Goal: Task Accomplishment & Management: Complete application form

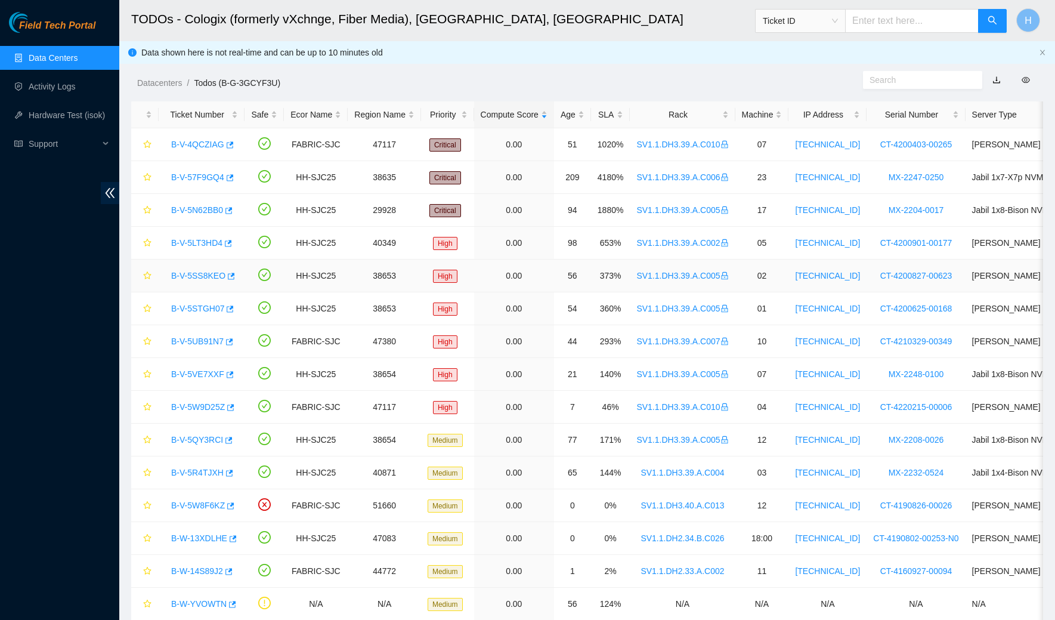
scroll to position [29, 0]
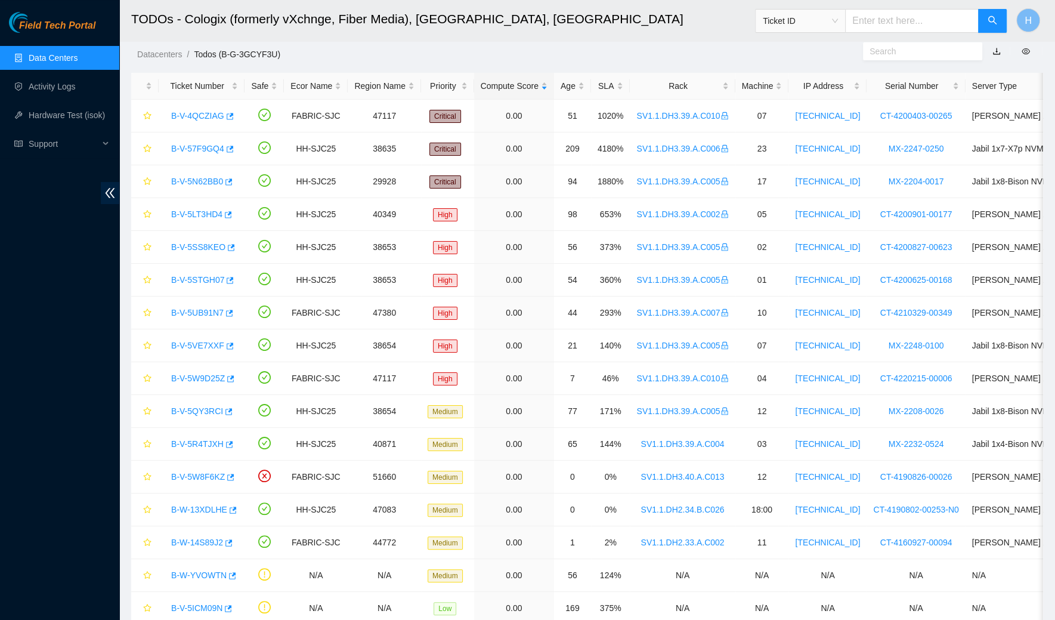
click at [48, 53] on link "Data Centers" at bounding box center [53, 58] width 49 height 10
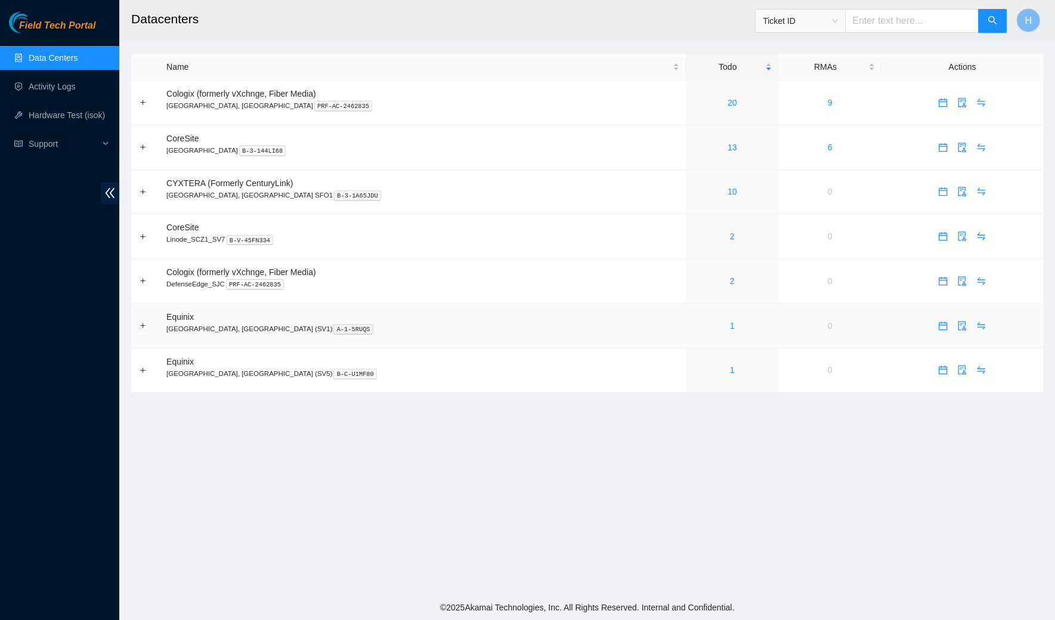
click at [692, 320] on div "1" at bounding box center [731, 325] width 79 height 13
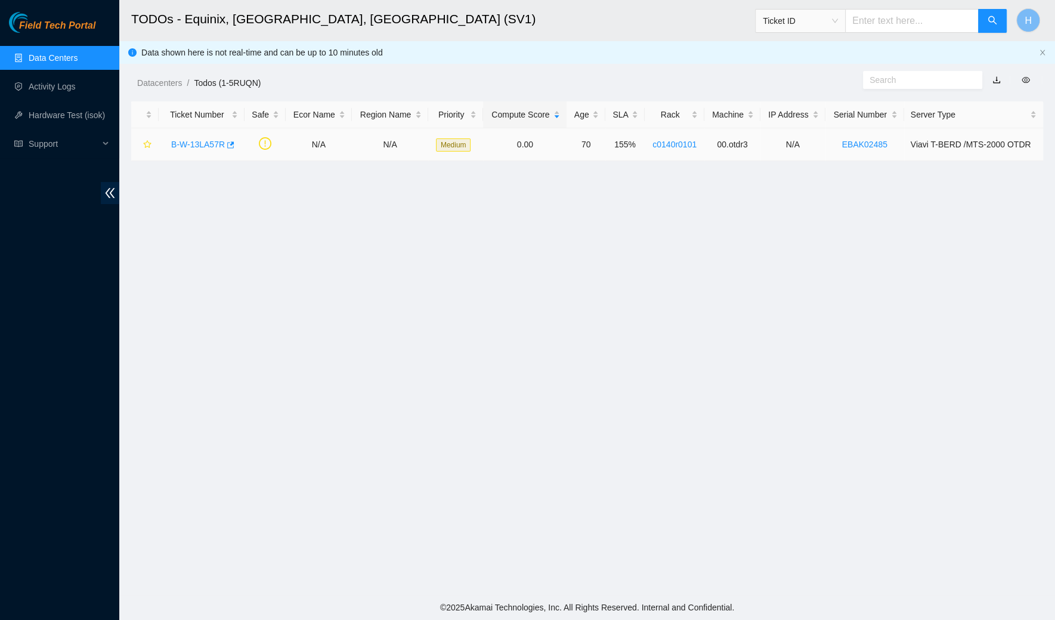
click at [197, 148] on link "B-W-13LA57R" at bounding box center [198, 145] width 54 height 10
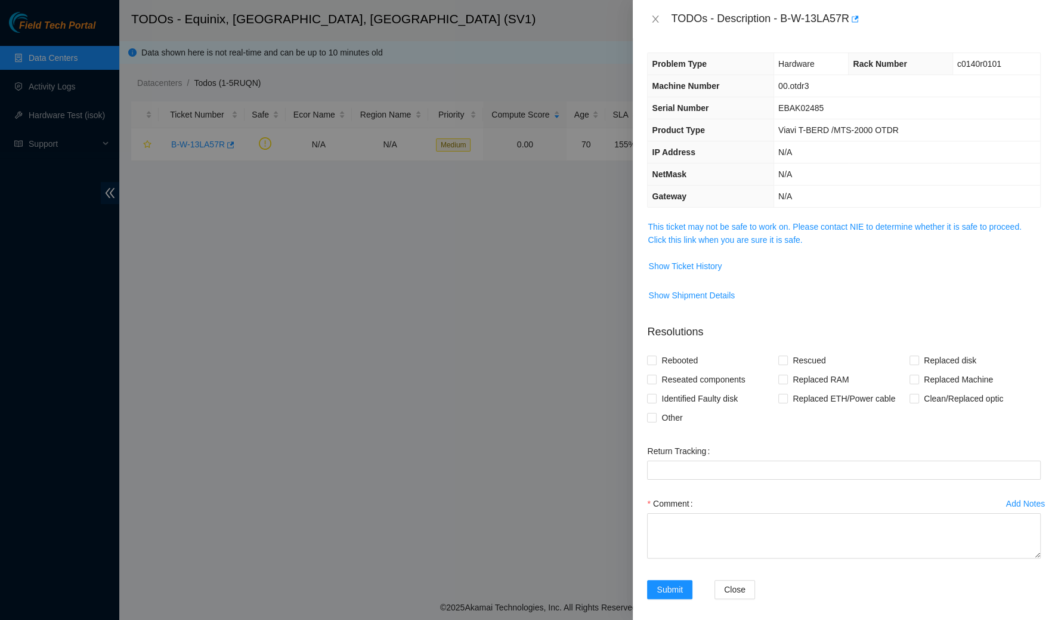
click at [666, 24] on div "TODOs - Description - B-W-13LA57R" at bounding box center [844, 19] width 394 height 19
click at [657, 16] on icon "close" at bounding box center [656, 19] width 10 height 10
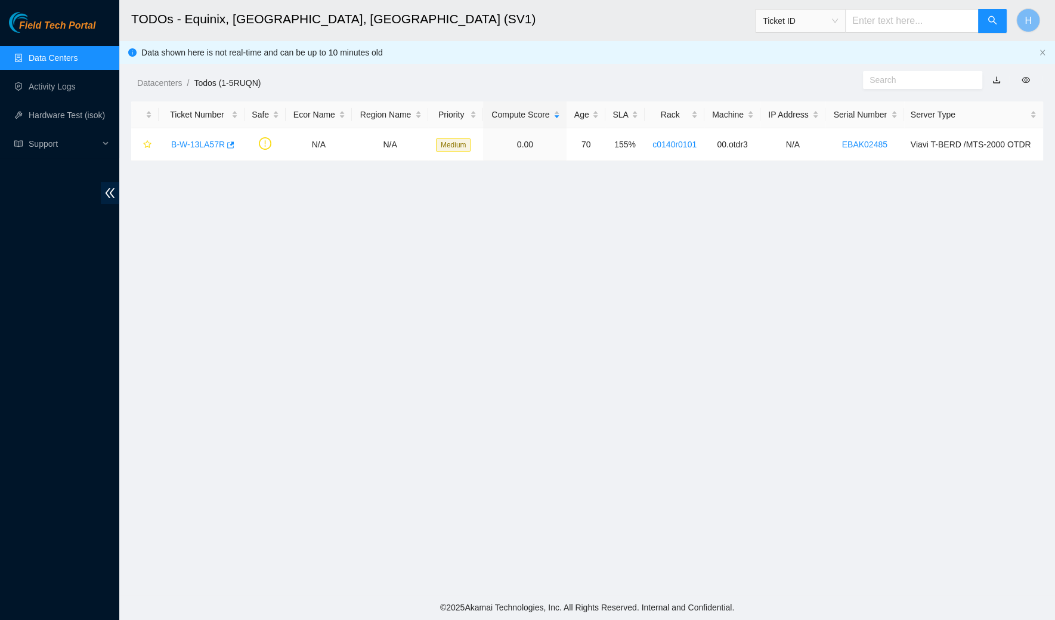
click at [38, 54] on link "Data Centers" at bounding box center [53, 58] width 49 height 10
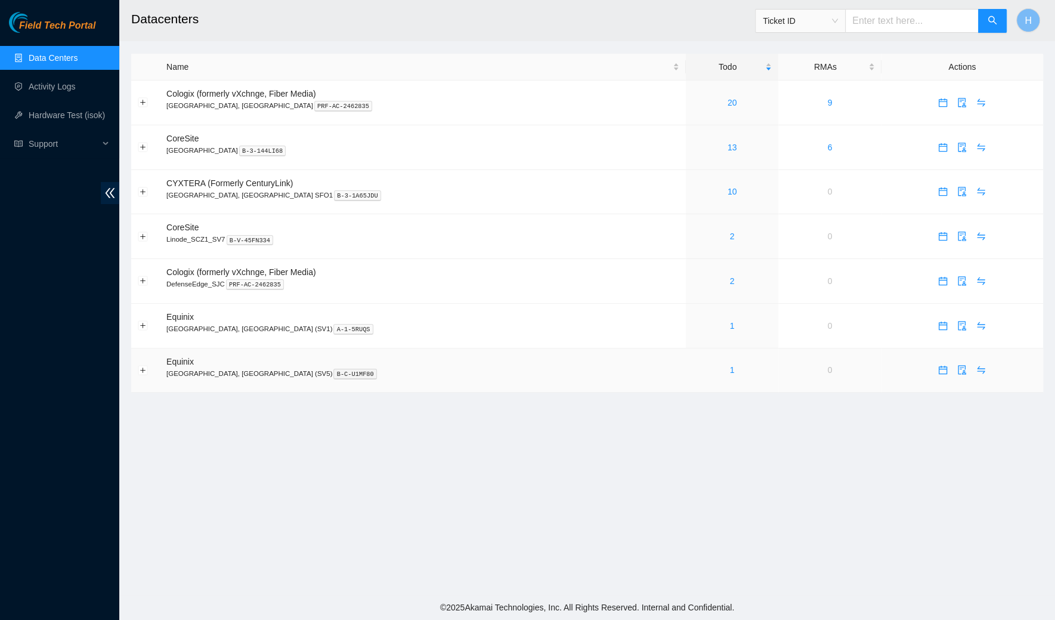
click at [692, 367] on div "1" at bounding box center [731, 369] width 79 height 13
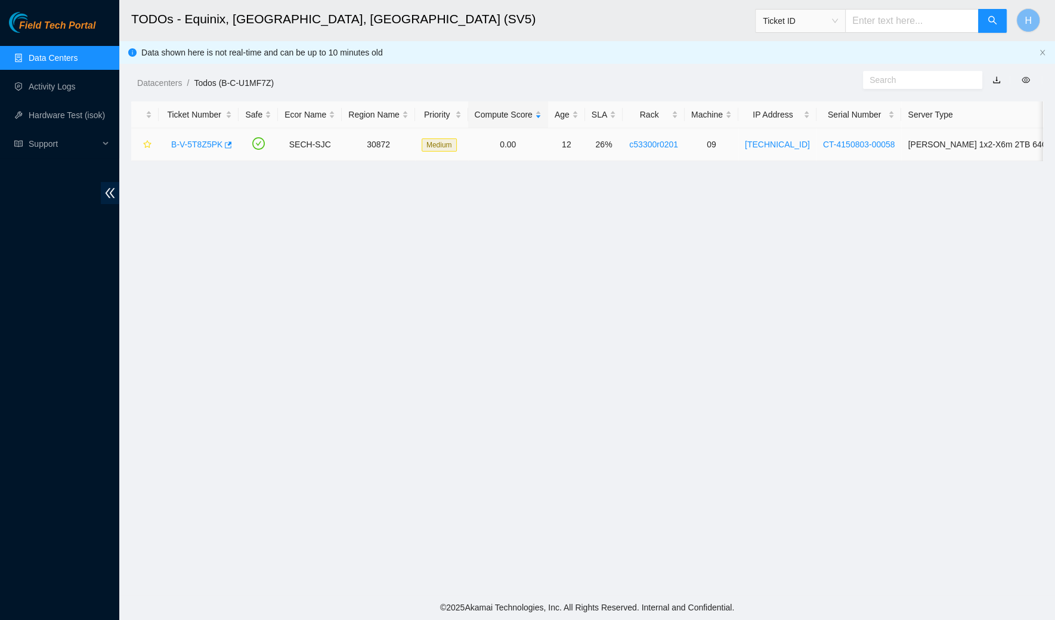
click at [203, 144] on link "B-V-5T8Z5PK" at bounding box center [196, 145] width 51 height 10
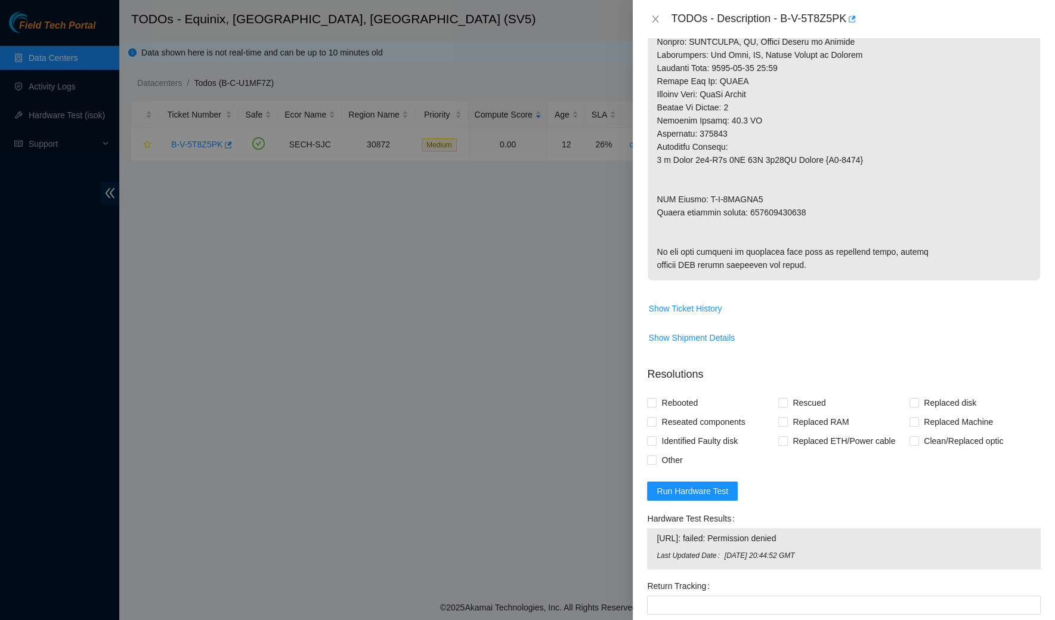
scroll to position [1016, 0]
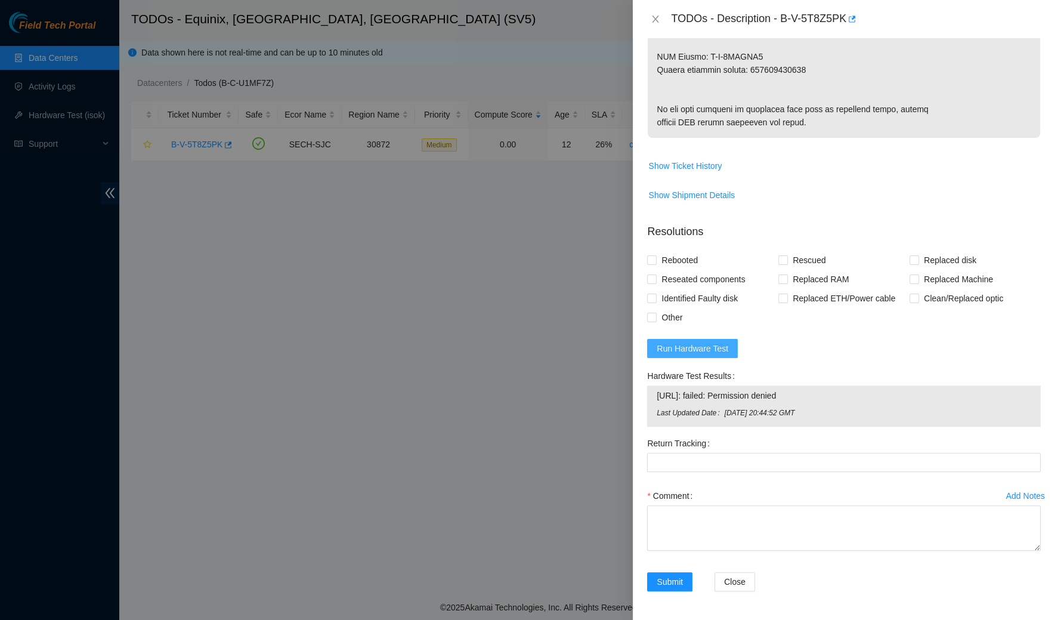
click at [716, 355] on span "Run Hardware Test" at bounding box center [693, 348] width 72 height 13
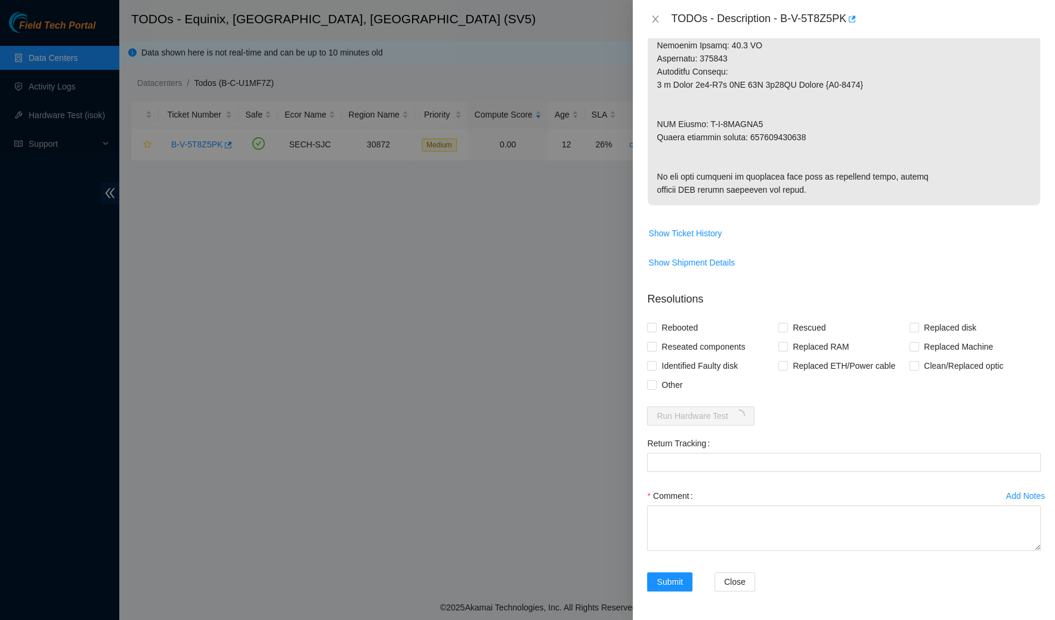
scroll to position [1000, 0]
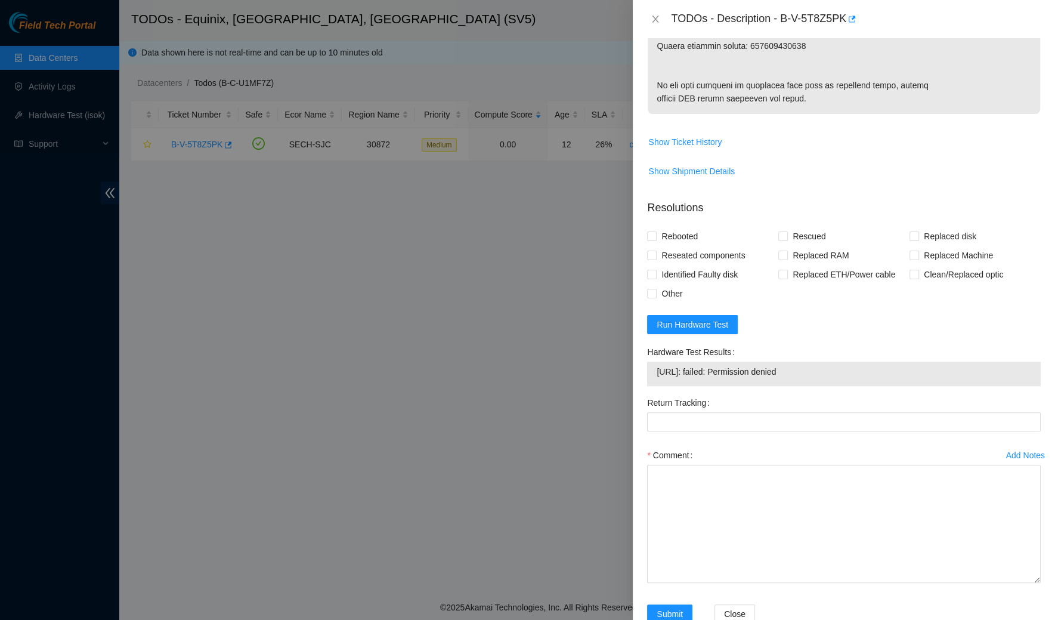
drag, startPoint x: 1033, startPoint y: 546, endPoint x: 979, endPoint y: 619, distance: 90.9
click at [979, 604] on div "Add Notes Comment" at bounding box center [843, 525] width 403 height 159
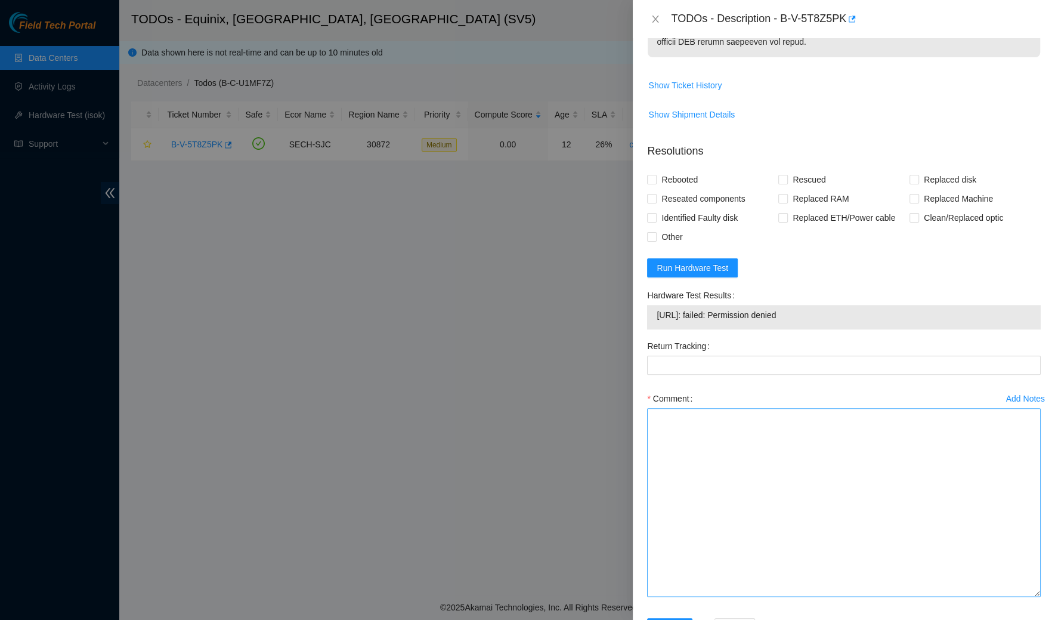
drag, startPoint x: 1033, startPoint y: 549, endPoint x: 1000, endPoint y: 619, distance: 77.6
click at [1000, 596] on textarea "Comment" at bounding box center [844, 502] width 394 height 188
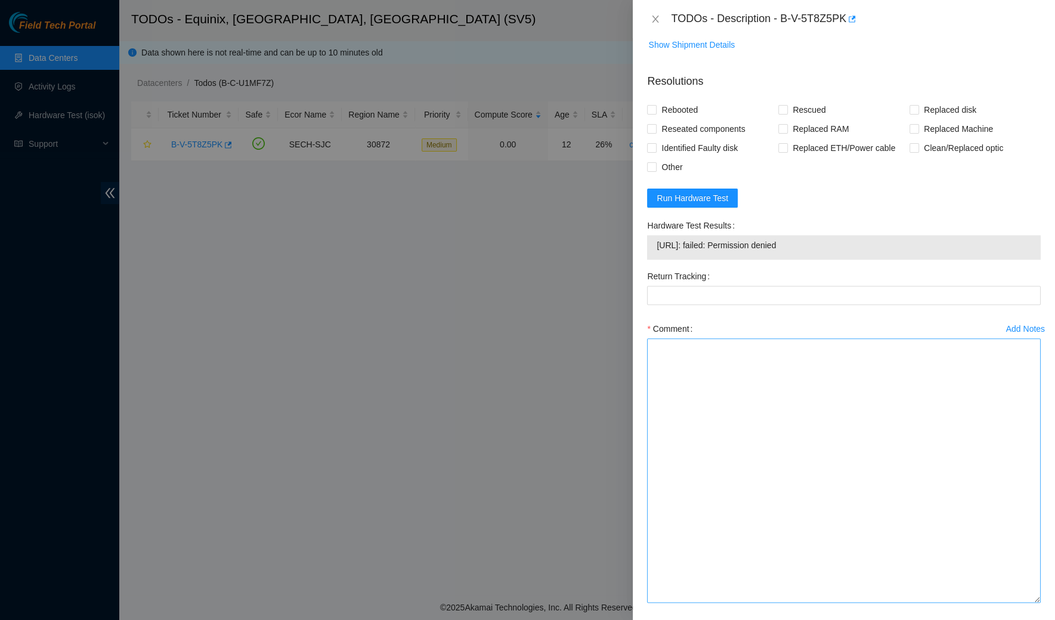
drag, startPoint x: 1038, startPoint y: 543, endPoint x: 1022, endPoint y: 619, distance: 77.4
click at [1021, 602] on textarea "Comment" at bounding box center [844, 470] width 394 height 264
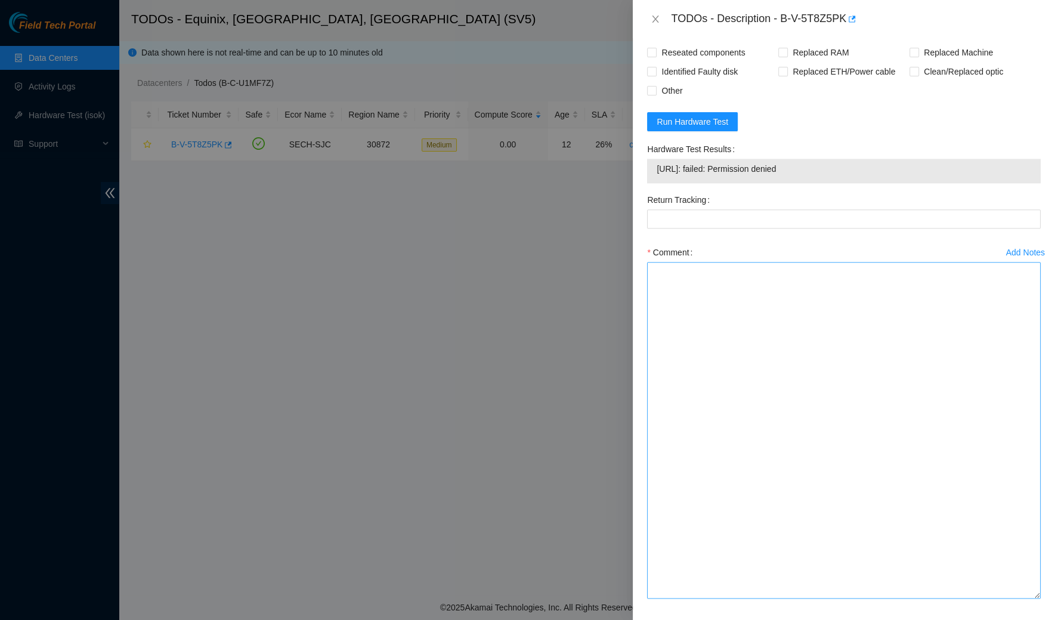
drag, startPoint x: 1036, startPoint y: 547, endPoint x: 1027, endPoint y: 619, distance: 72.7
click at [1027, 598] on textarea "Comment" at bounding box center [844, 430] width 394 height 336
click at [937, 534] on textarea "Comment" at bounding box center [844, 430] width 394 height 336
paste textarea "Spoke to NOCC rep to verify it was safe to work on the machine I Hooked up moni…"
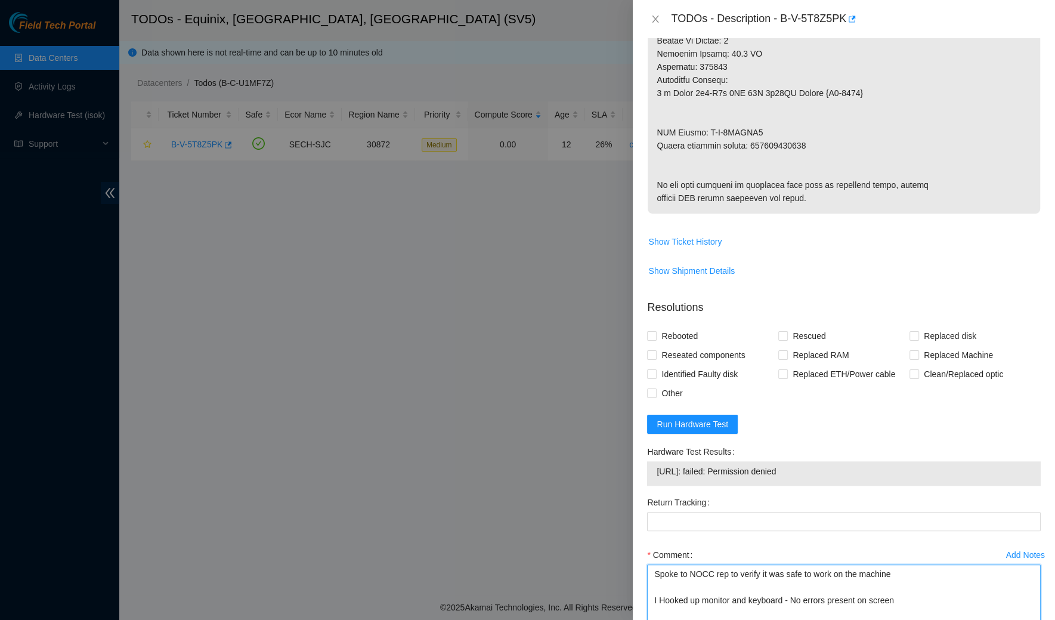
scroll to position [912, 0]
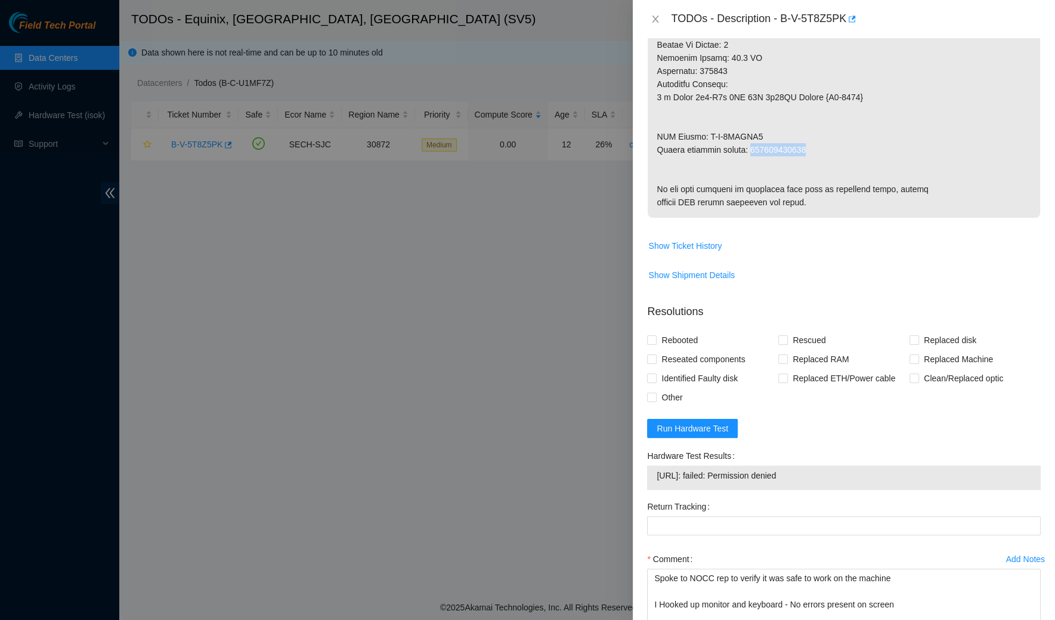
drag, startPoint x: 816, startPoint y: 148, endPoint x: 753, endPoint y: 153, distance: 63.4
copy p "414739615874"
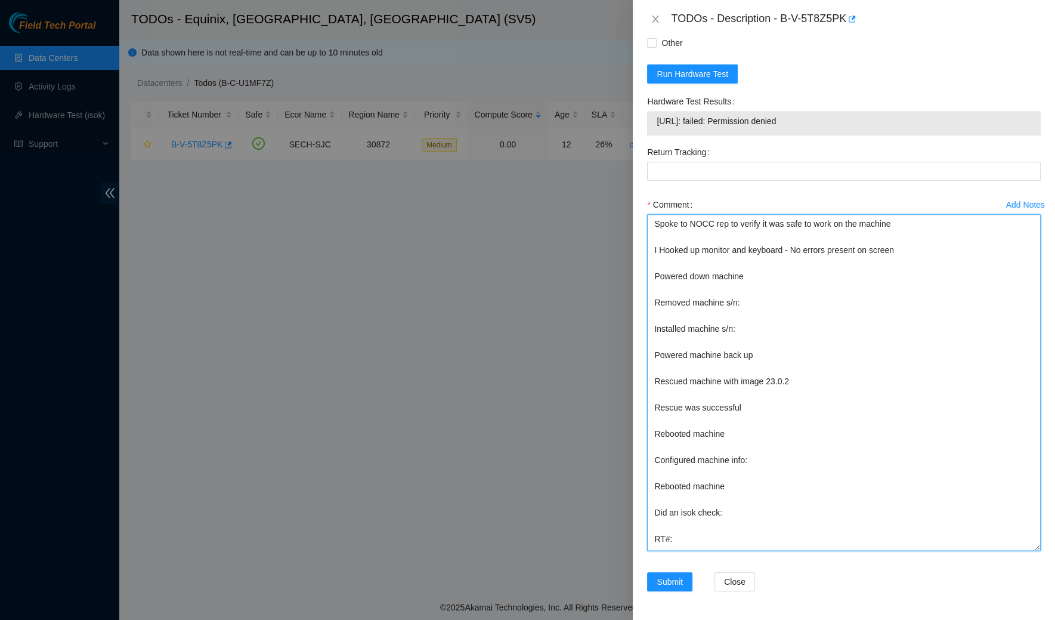
click at [683, 534] on textarea "Spoke to NOCC rep to verify it was safe to work on the machine I Hooked up moni…" at bounding box center [844, 382] width 394 height 336
paste textarea "414739615874"
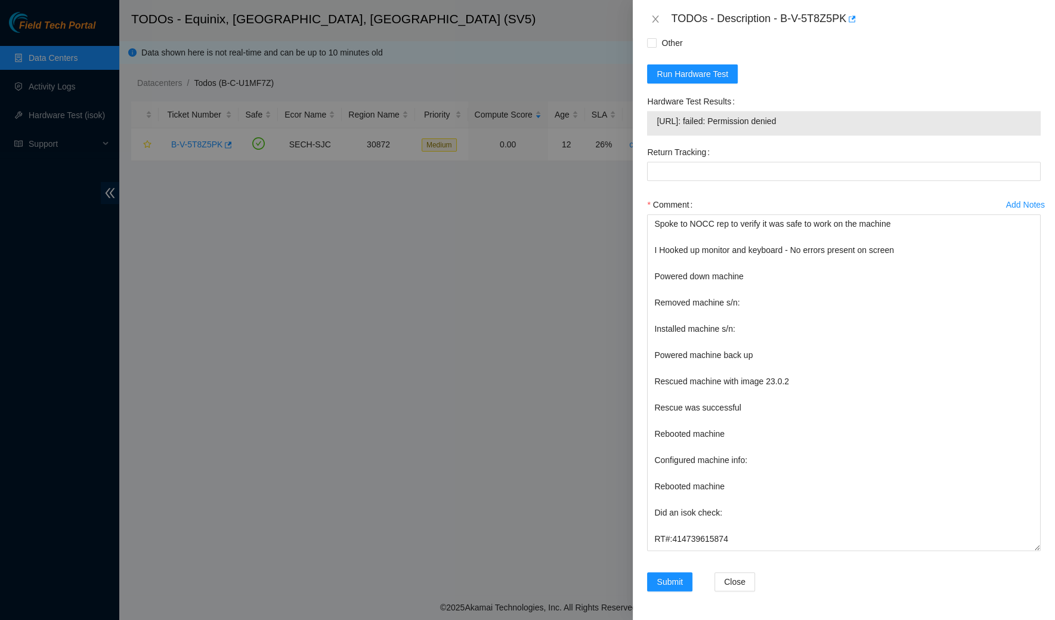
drag, startPoint x: 817, startPoint y: 115, endPoint x: 648, endPoint y: 123, distance: 169.0
click at [648, 123] on div "[URL]: failed: Permission denied" at bounding box center [844, 123] width 394 height 24
copy tbody "[URL]: failed: Permission denied"
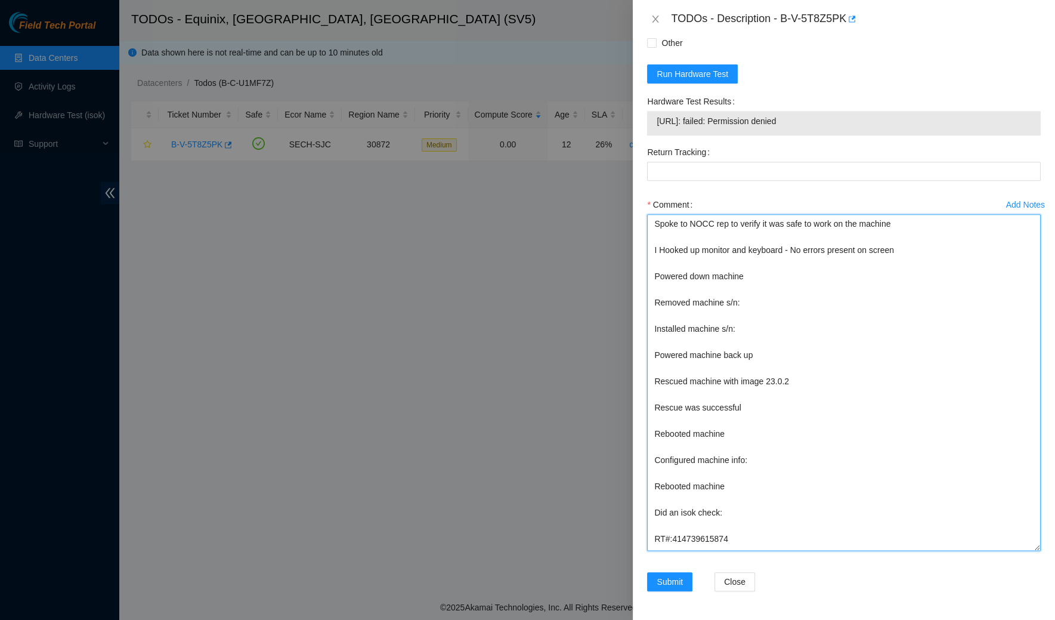
click at [732, 511] on textarea "Spoke to NOCC rep to verify it was safe to work on the machine I Hooked up moni…" at bounding box center [844, 382] width 394 height 336
paste textarea "[URL]: failed: Permission denied"
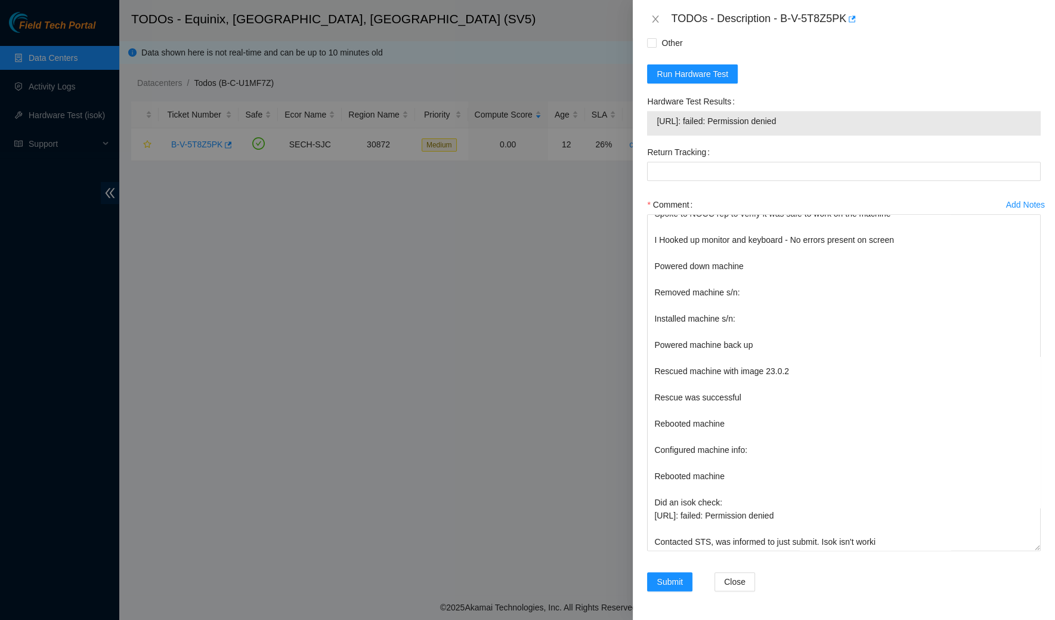
click at [640, 562] on div "Problem Type Hardware Rack Number c53300r0201 Machine Number 09 Serial Number C…" at bounding box center [844, 328] width 422 height 581
click at [887, 533] on textarea "Spoke to NOCC rep to verify it was safe to work on the machine I Hooked up moni…" at bounding box center [844, 382] width 394 height 336
click at [887, 545] on textarea "Spoke to NOCC rep to verify it was safe to work on the machine I Hooked up moni…" at bounding box center [844, 382] width 394 height 336
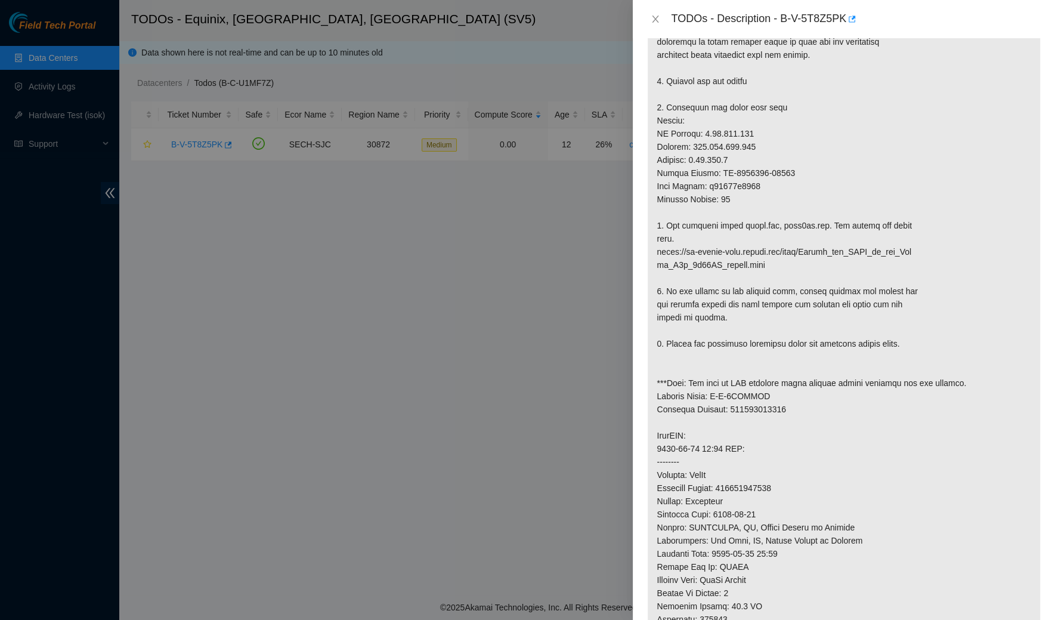
scroll to position [351, 0]
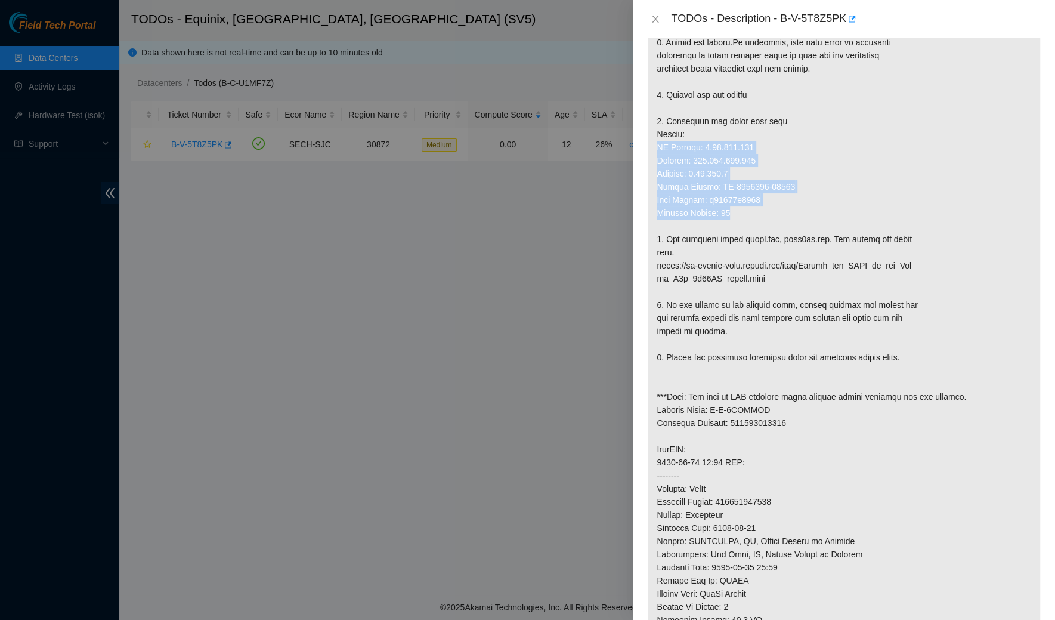
drag, startPoint x: 655, startPoint y: 146, endPoint x: 736, endPoint y: 206, distance: 101.0
click at [736, 206] on p at bounding box center [844, 324] width 392 height 910
copy p "IP Address: [TECHNICAL_ID] Netmask: [TECHNICAL_ID] Gateway: [TECHNICAL_ID] Seri…"
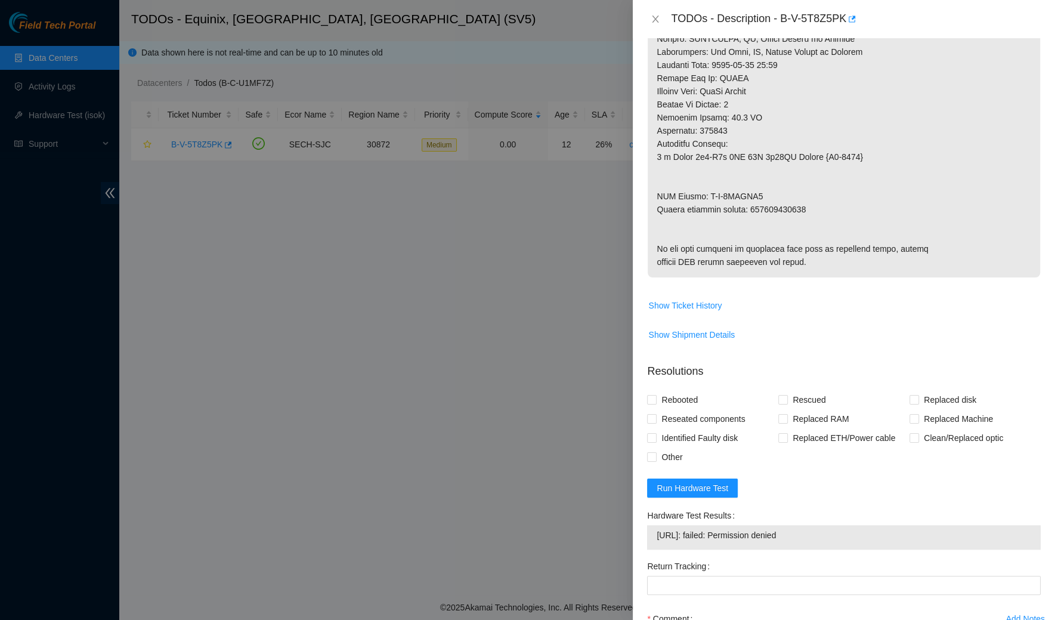
scroll to position [1291, 0]
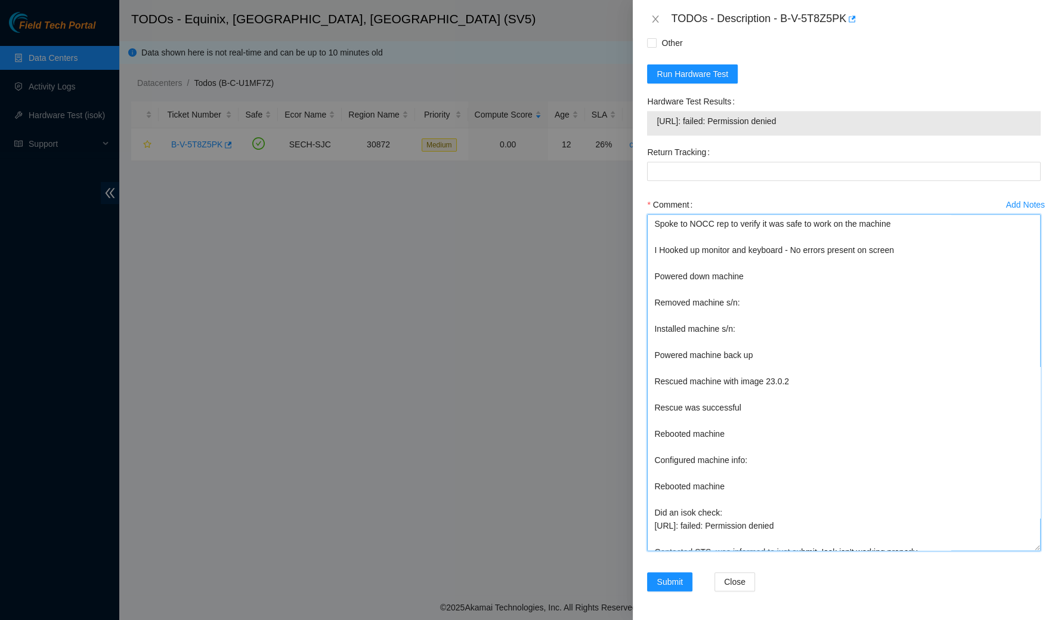
click at [765, 468] on textarea "Spoke to NOCC rep to verify it was safe to work on the machine I Hooked up moni…" at bounding box center [844, 382] width 394 height 336
paste textarea "IP Address: [TECHNICAL_ID] Netmask: [TECHNICAL_ID] Gateway: [TECHNICAL_ID] Seri…"
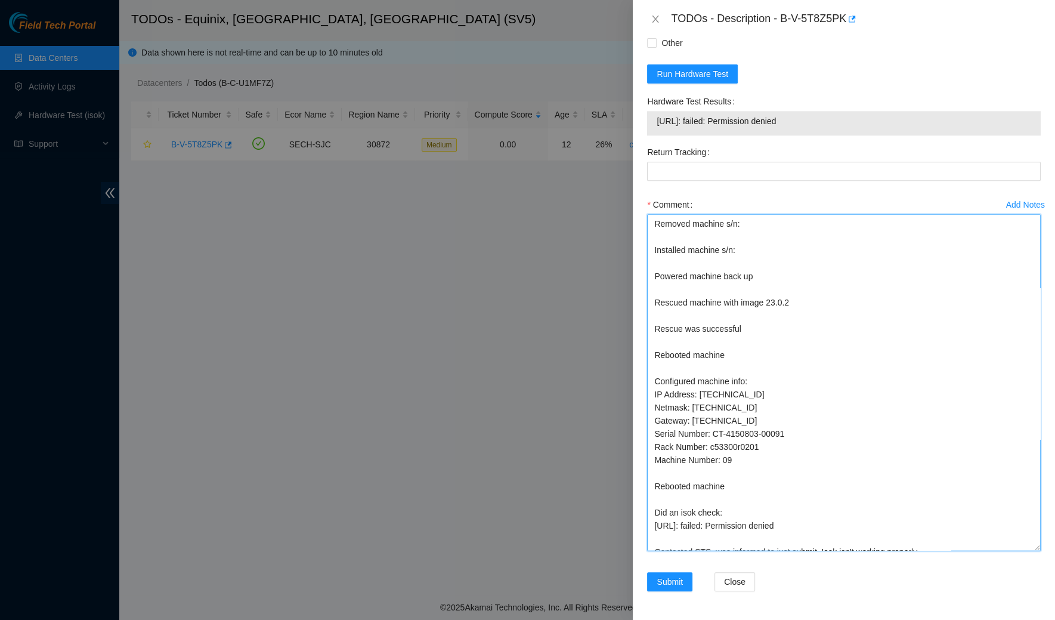
scroll to position [115, 0]
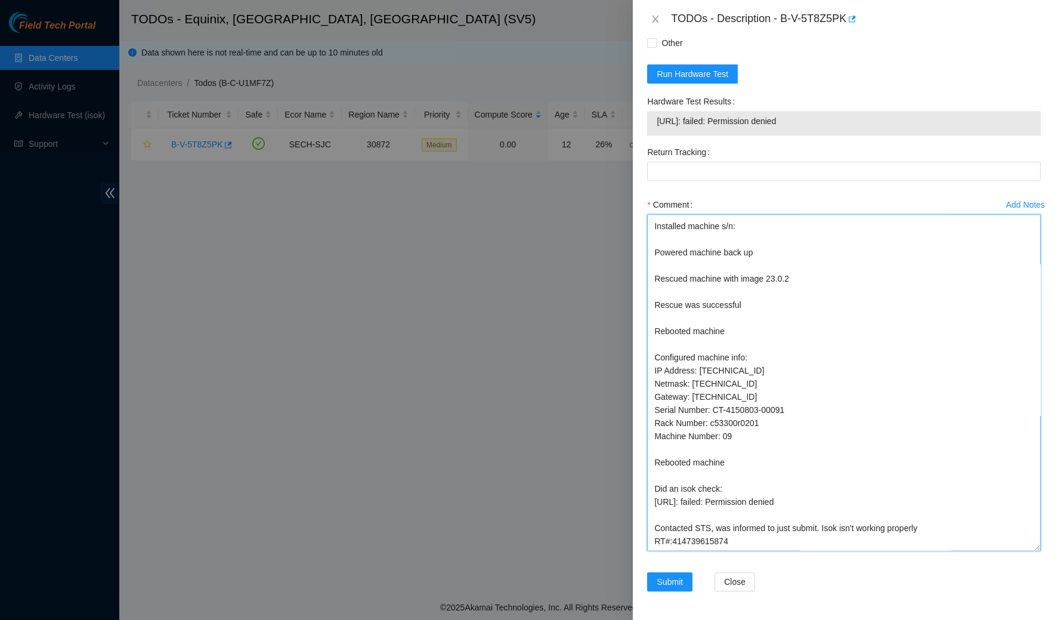
drag, startPoint x: 799, startPoint y: 397, endPoint x: 716, endPoint y: 398, distance: 83.5
click at [716, 398] on textarea "Spoke to NOCC rep to verify it was safe to work on the machine I Hooked up moni…" at bounding box center [844, 382] width 394 height 336
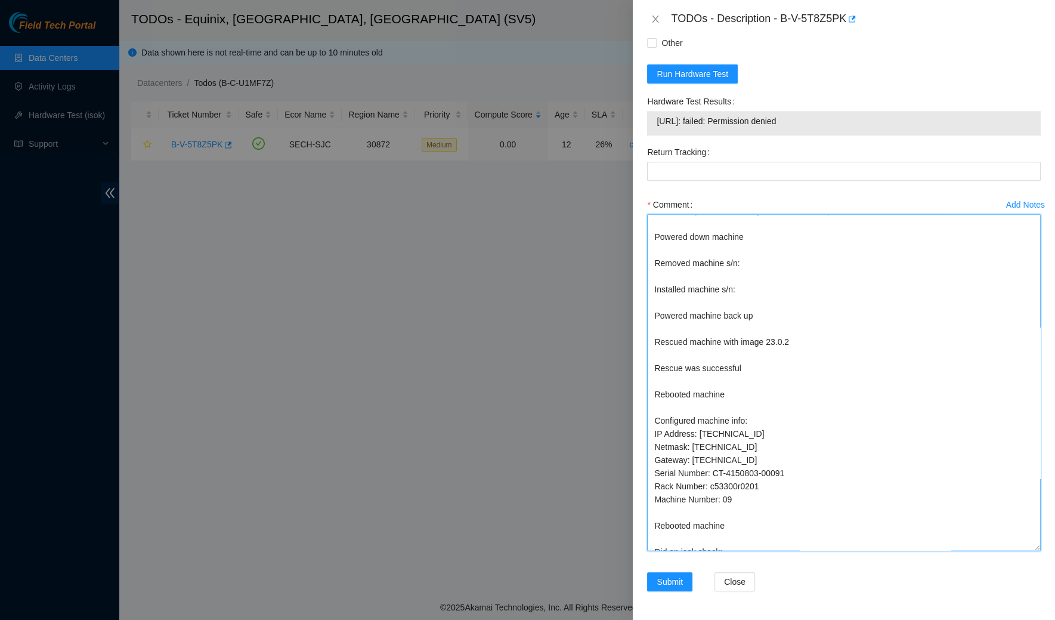
scroll to position [33, 0]
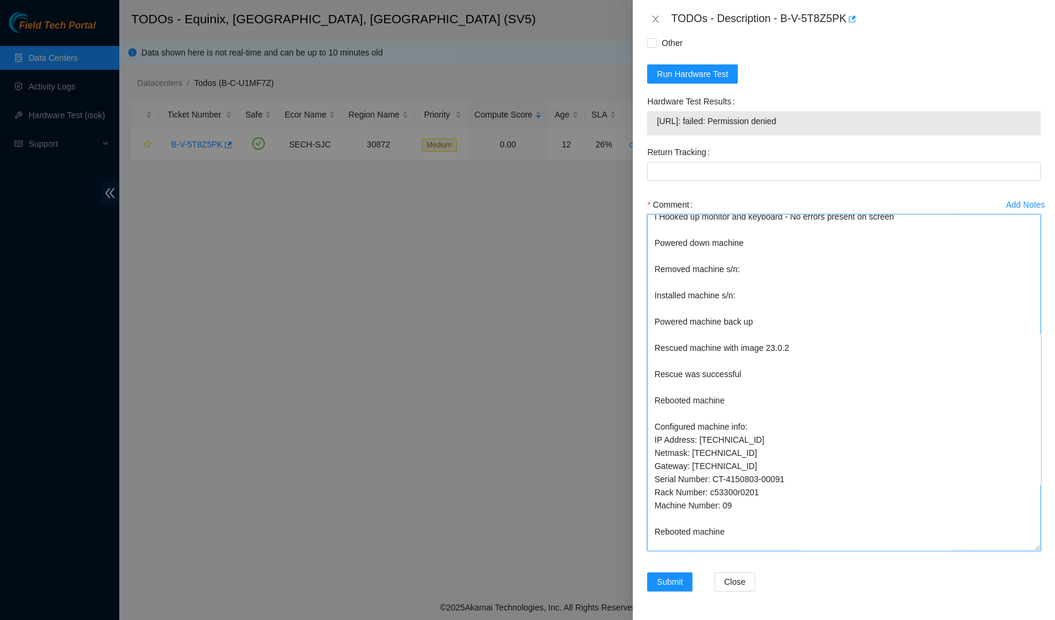
click at [749, 293] on textarea "Spoke to NOCC rep to verify it was safe to work on the machine I Hooked up moni…" at bounding box center [844, 382] width 394 height 336
paste textarea "CT-4150803-00091"
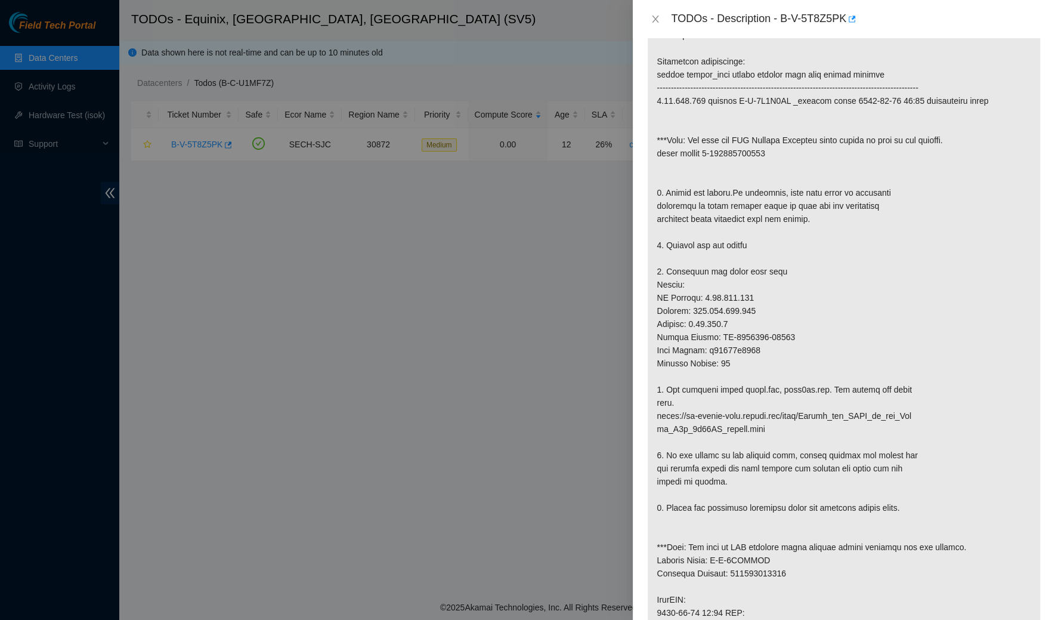
scroll to position [0, 0]
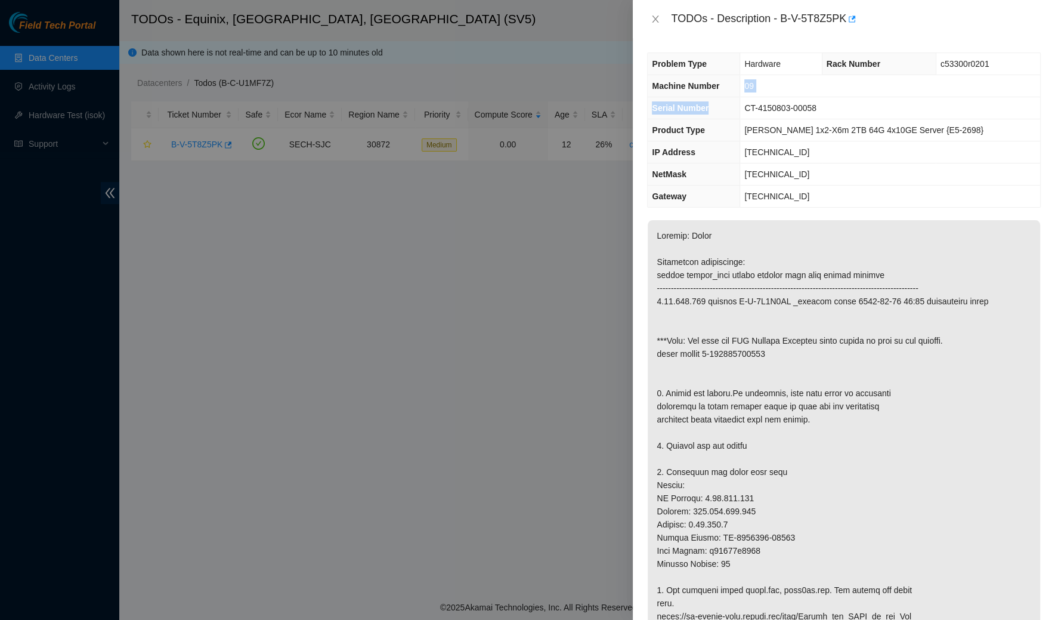
drag, startPoint x: 847, startPoint y: 99, endPoint x: 725, endPoint y: 95, distance: 122.9
click at [725, 95] on tbody "Problem Type Hardware Rack Number c53300r0201 Machine Number 09 Serial Number C…" at bounding box center [844, 130] width 392 height 154
click at [764, 103] on span "CT-4150803-00058" at bounding box center [780, 108] width 72 height 10
click at [762, 103] on span "CT-4150803-00058" at bounding box center [780, 108] width 72 height 10
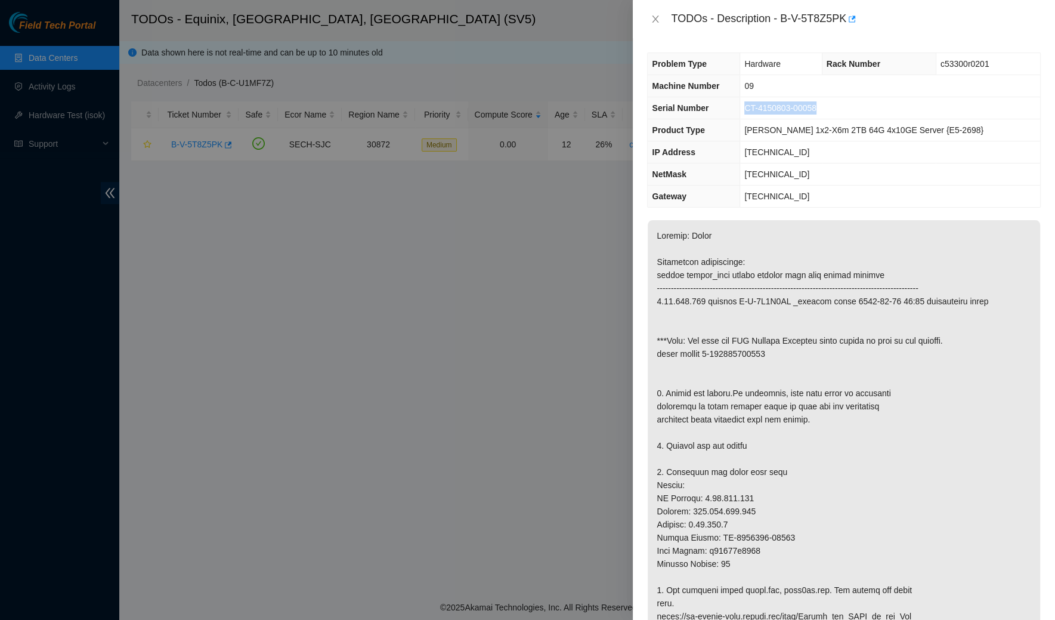
click at [762, 103] on span "CT-4150803-00058" at bounding box center [780, 108] width 72 height 10
copy span "CT-4150803-00058"
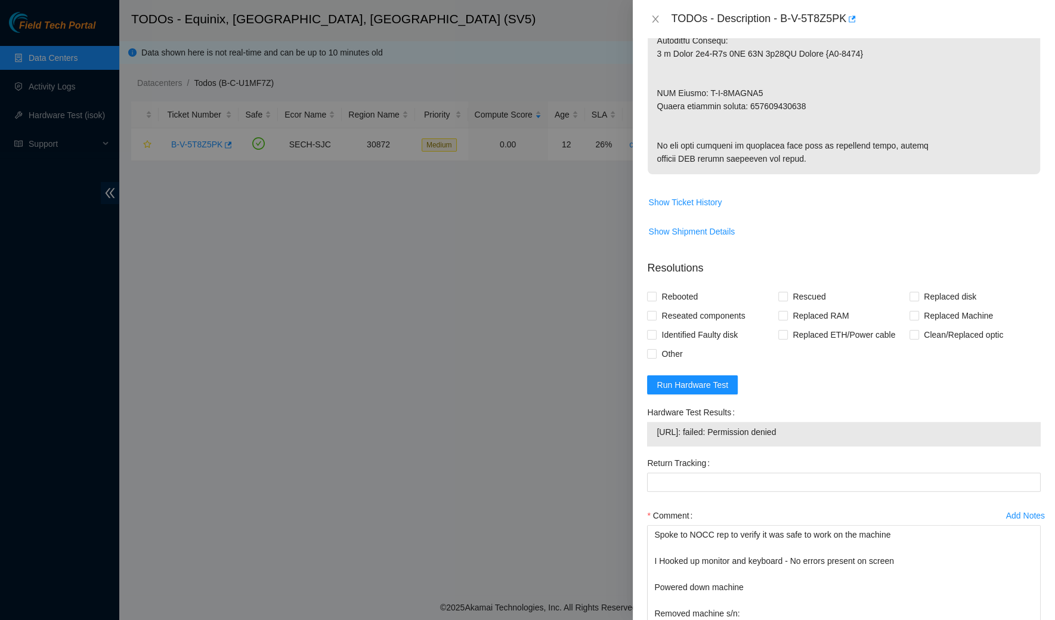
scroll to position [1135, 0]
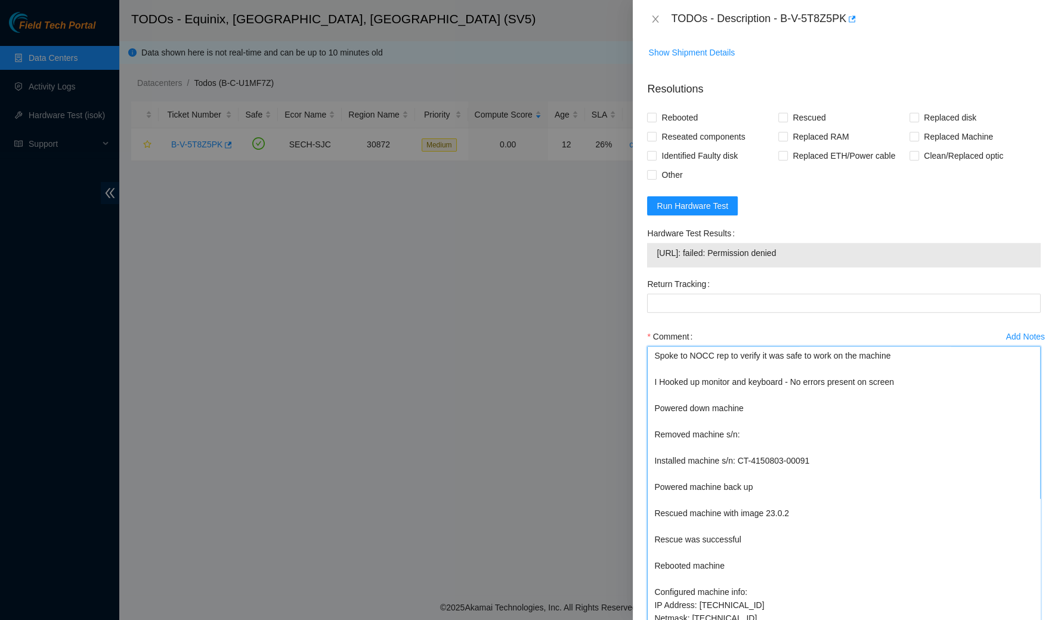
click at [750, 456] on textarea "Spoke to NOCC rep to verify it was safe to work on the machine I Hooked up moni…" at bounding box center [844, 514] width 394 height 336
paste textarea "CT-4150803-00058"
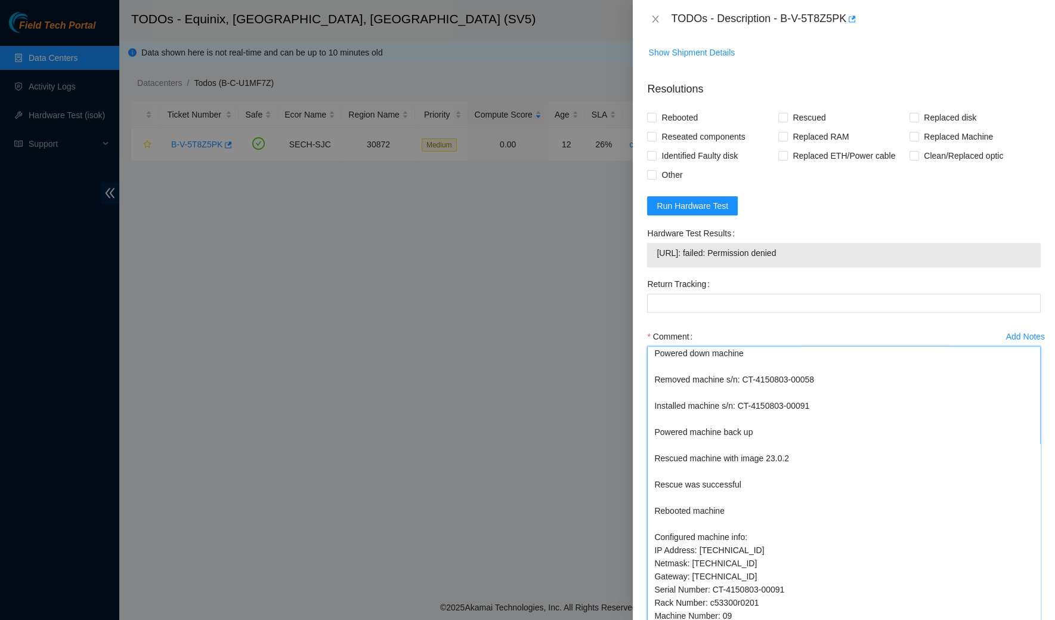
scroll to position [54, 0]
click at [766, 458] on textarea "Spoke to NOCC rep to verify it was safe to work on the machine I Hooked up moni…" at bounding box center [844, 514] width 394 height 336
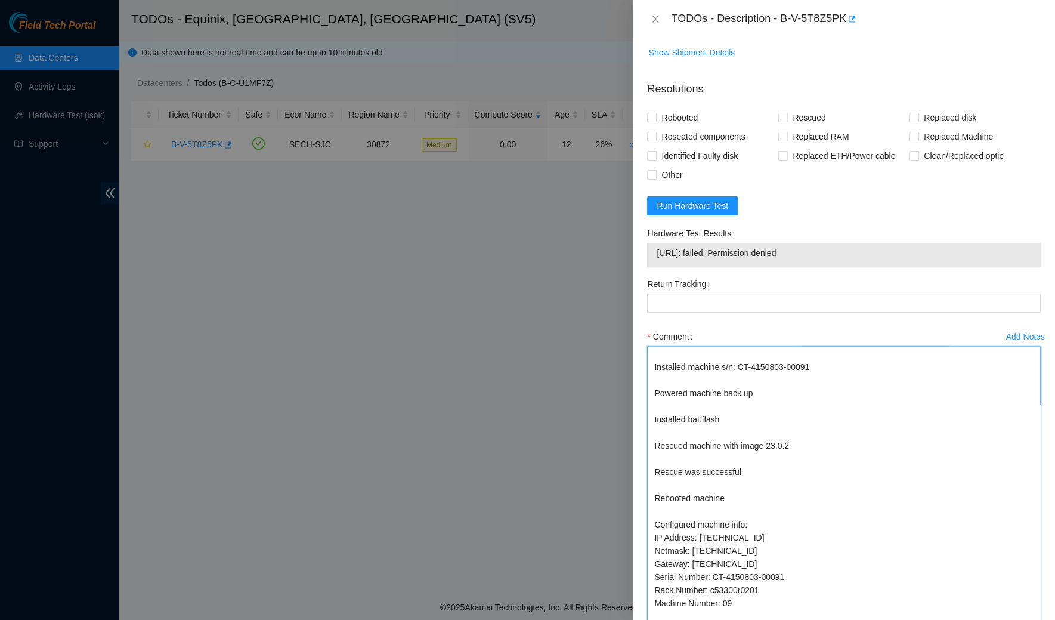
scroll to position [105, 0]
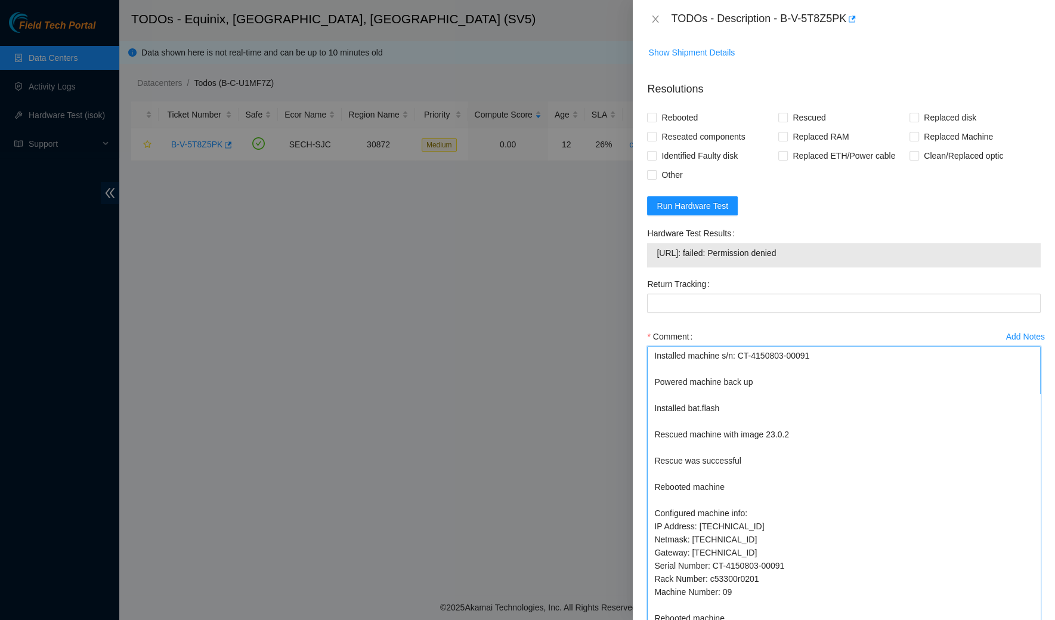
click at [754, 443] on textarea "Spoke to NOCC rep to verify it was safe to work on the machine I Hooked up moni…" at bounding box center [844, 514] width 394 height 336
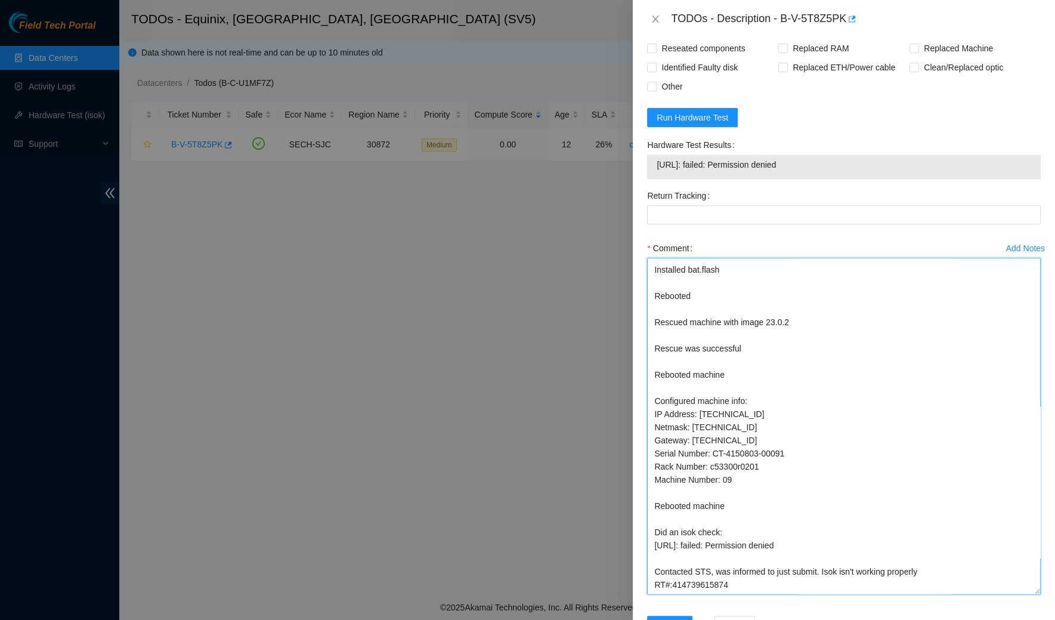
scroll to position [1291, 0]
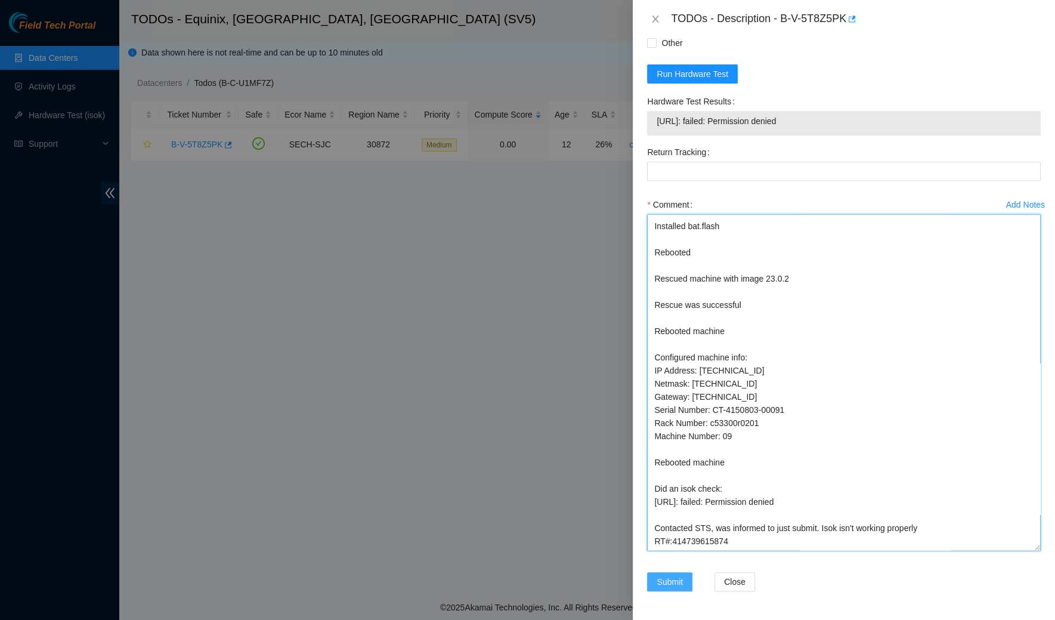
type textarea "Spoke to NOCC rep to verify it was safe to work on the machine I Hooked up moni…"
click at [658, 589] on button "Submit" at bounding box center [669, 581] width 45 height 19
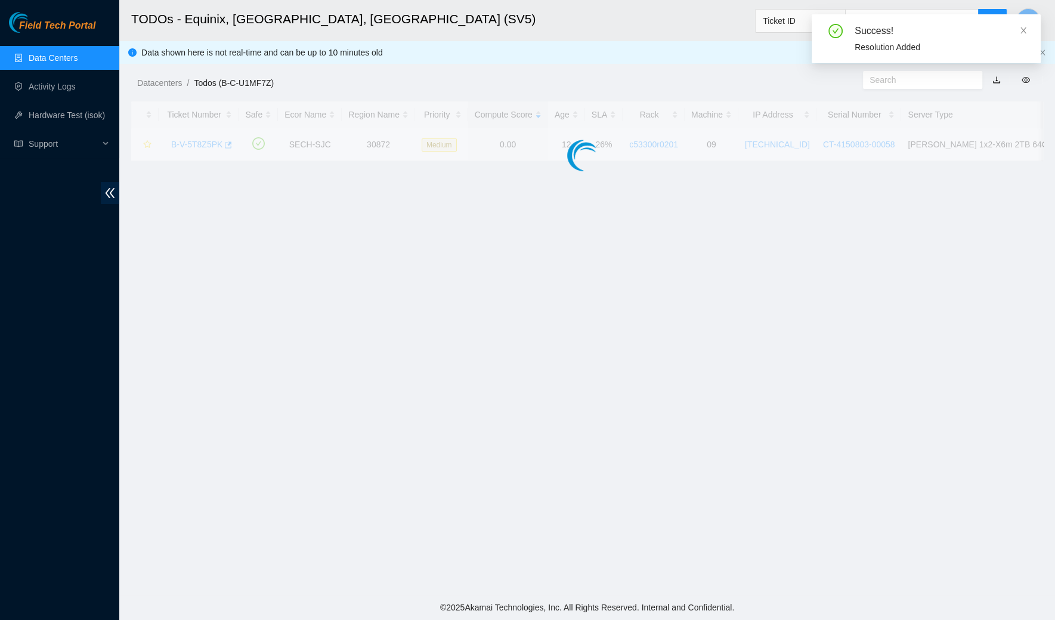
scroll to position [147, 0]
